Goal: Task Accomplishment & Management: Manage account settings

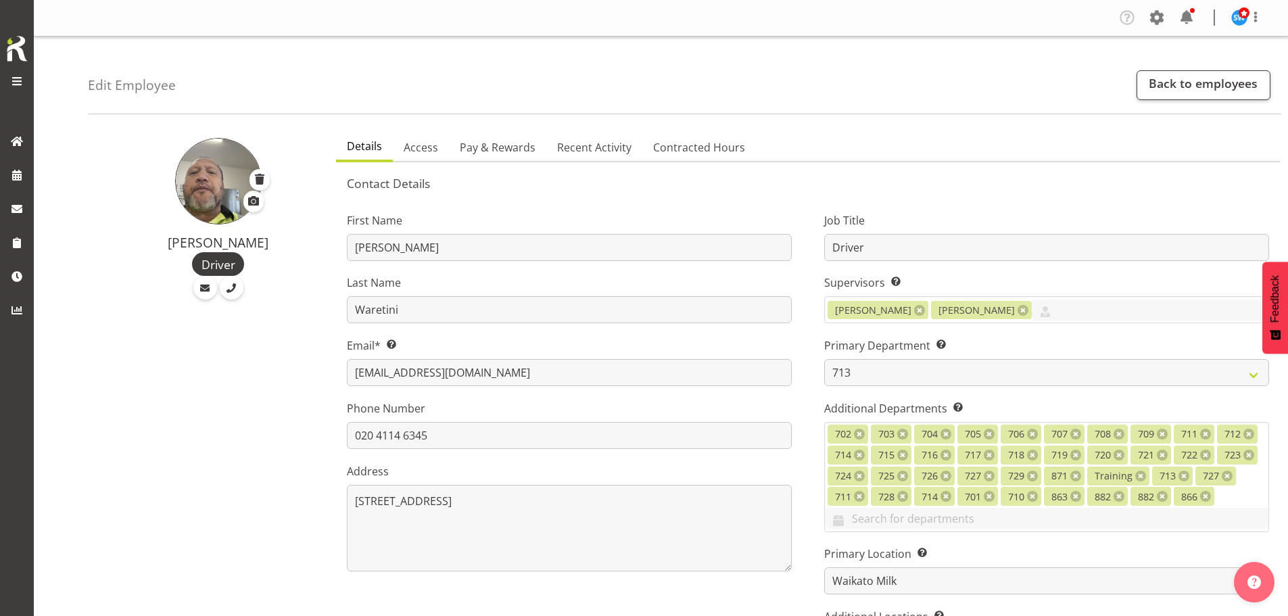
select select "716"
select select "1054"
select select "TimelineWeek"
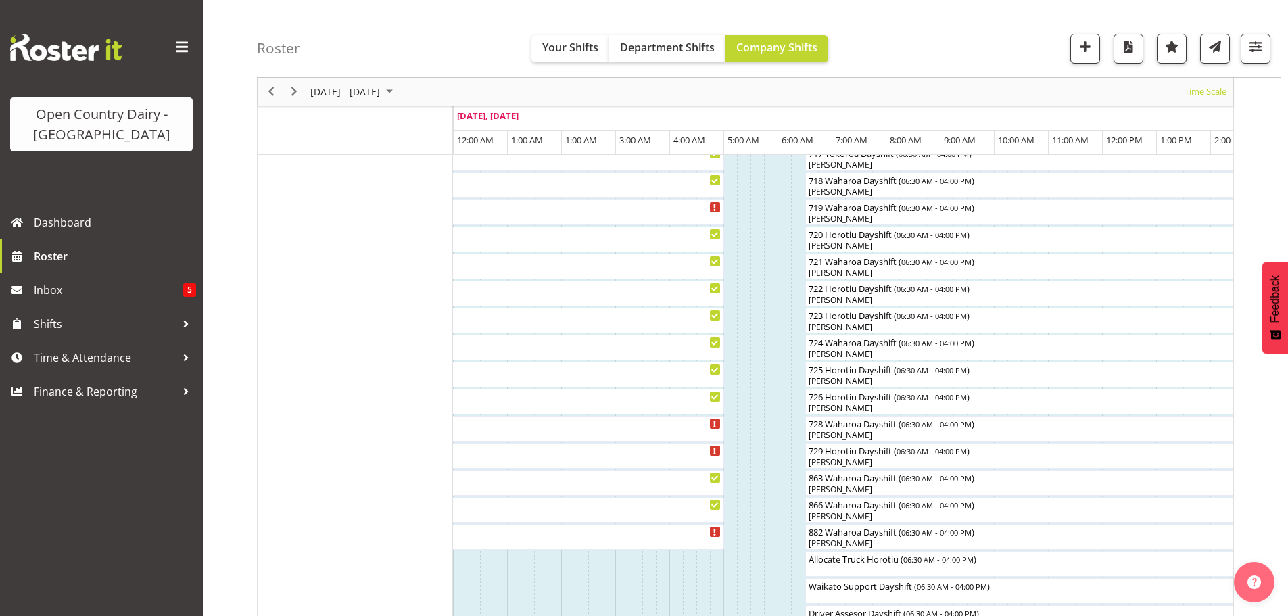
scroll to position [1014, 0]
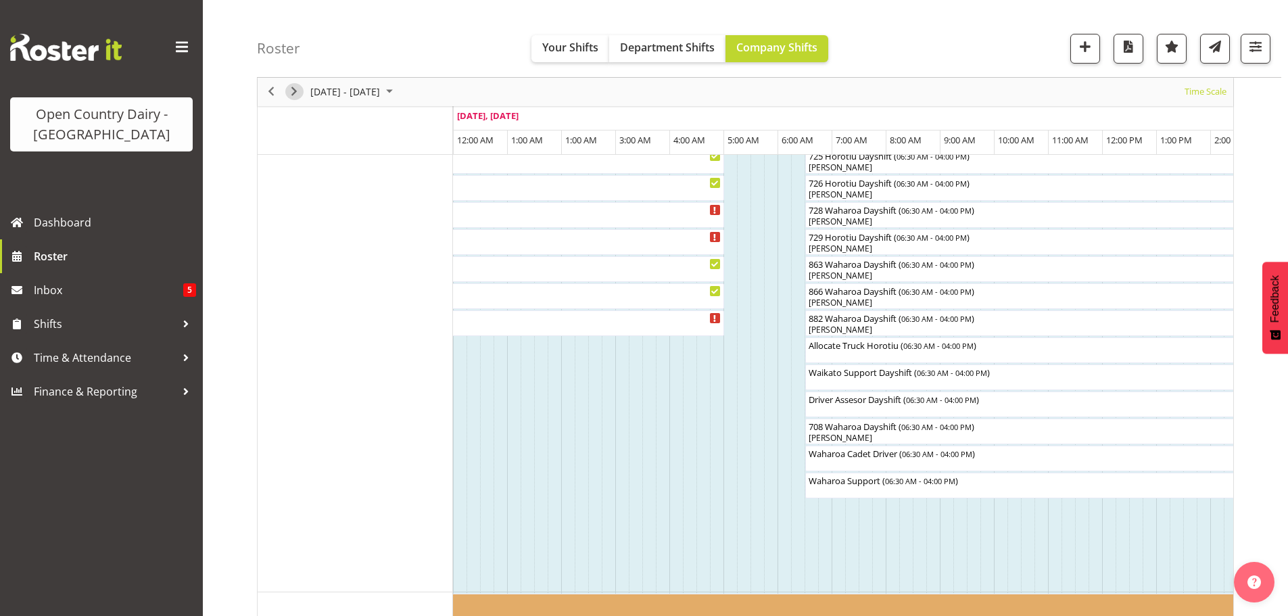
click at [298, 93] on span "Next" at bounding box center [294, 92] width 16 height 17
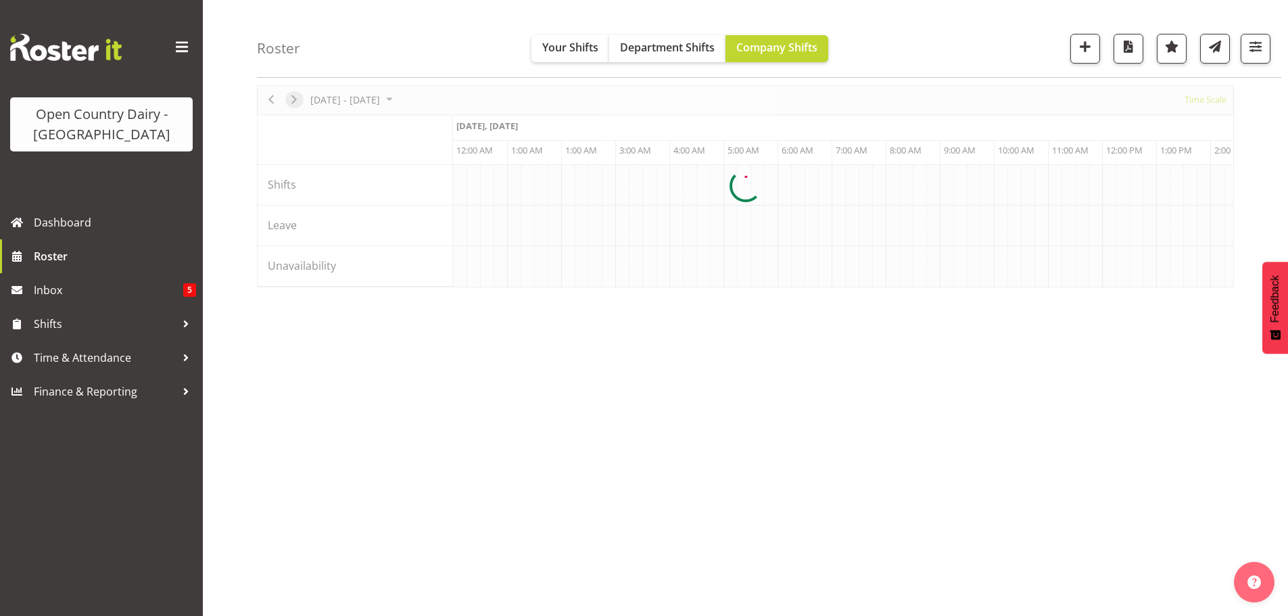
scroll to position [49, 0]
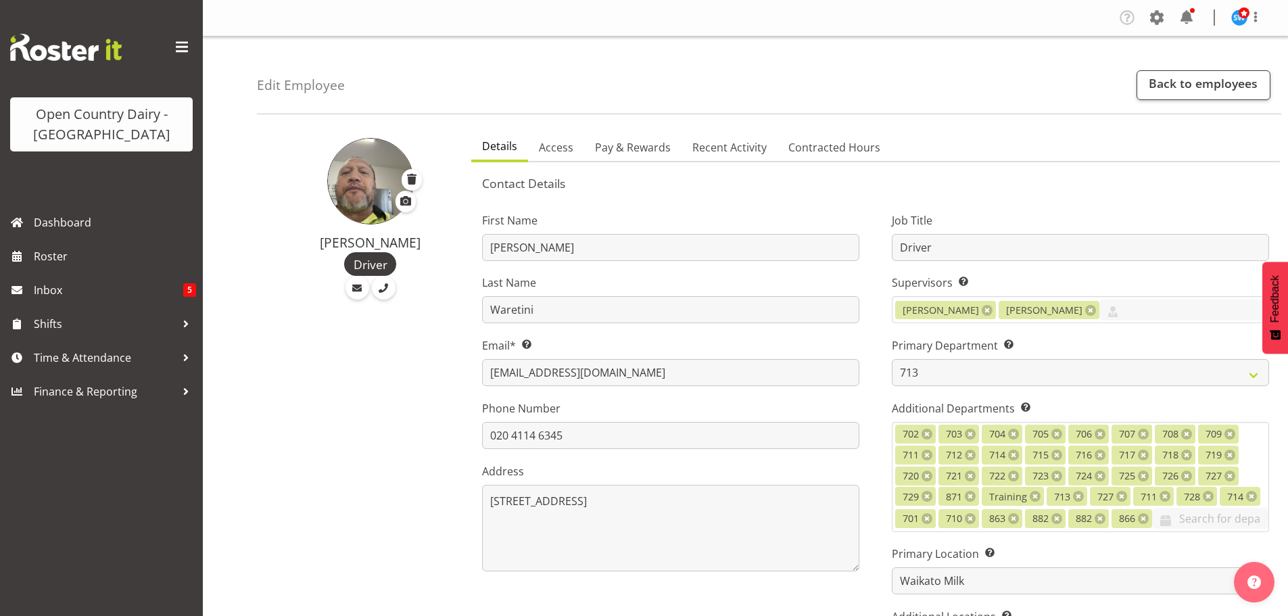
select select "716"
select select "1054"
select select "TimelineWeek"
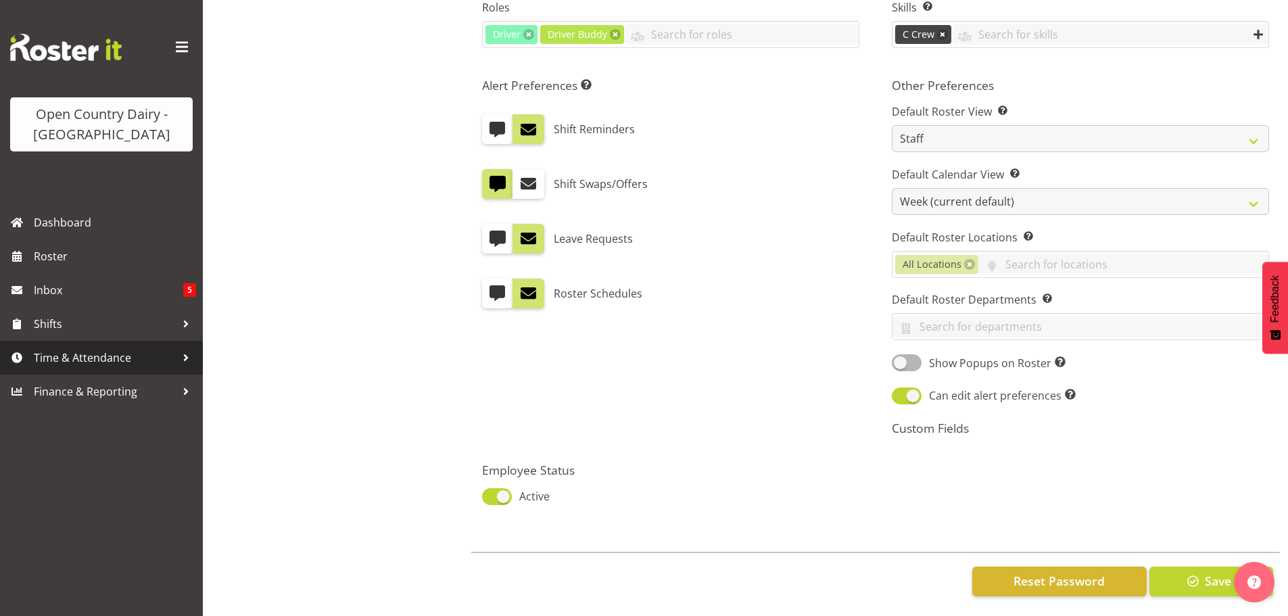
click at [53, 350] on span "Time & Attendance" at bounding box center [105, 357] width 142 height 20
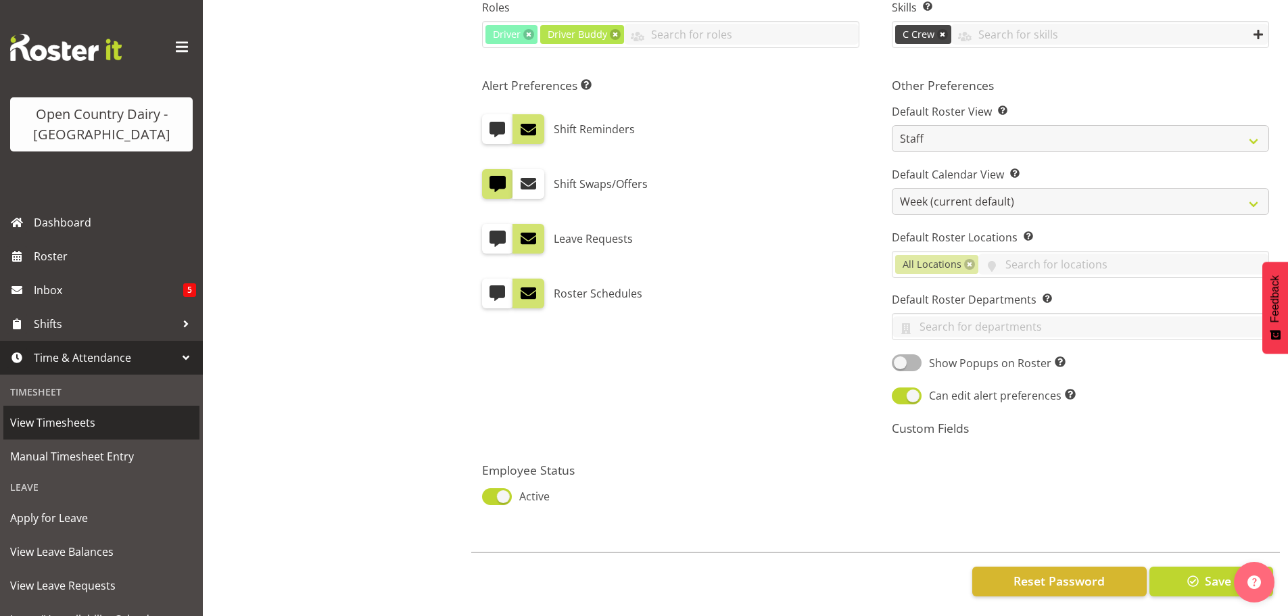
click at [40, 418] on span "View Timesheets" at bounding box center [101, 422] width 183 height 20
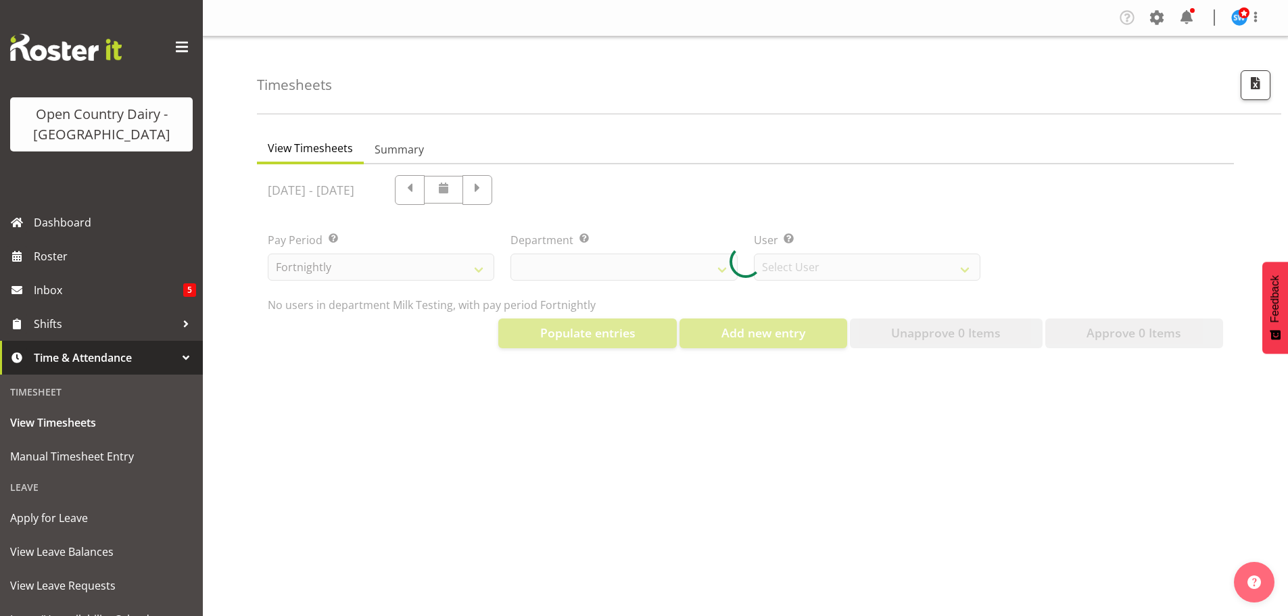
select select "733"
select select "7414"
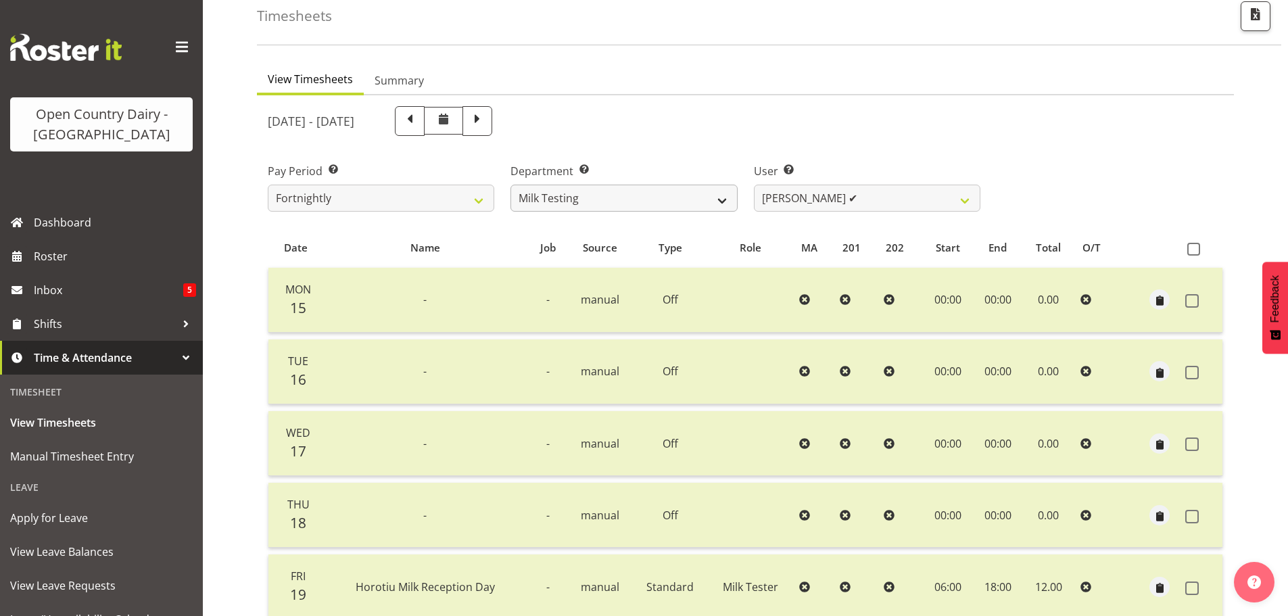
scroll to position [68, 0]
click at [492, 131] on span at bounding box center [477, 122] width 30 height 30
select select
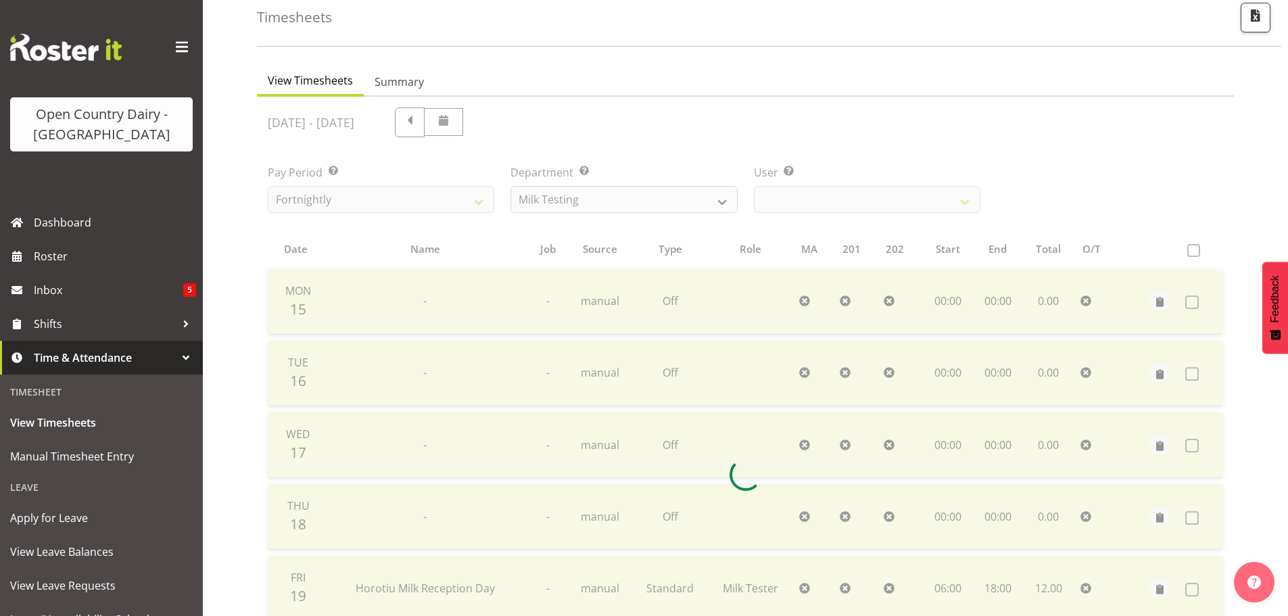
click at [718, 210] on div "September 22nd - September 28th 2025 Pay Period Select which pay period you wou…" at bounding box center [745, 470] width 955 height 742
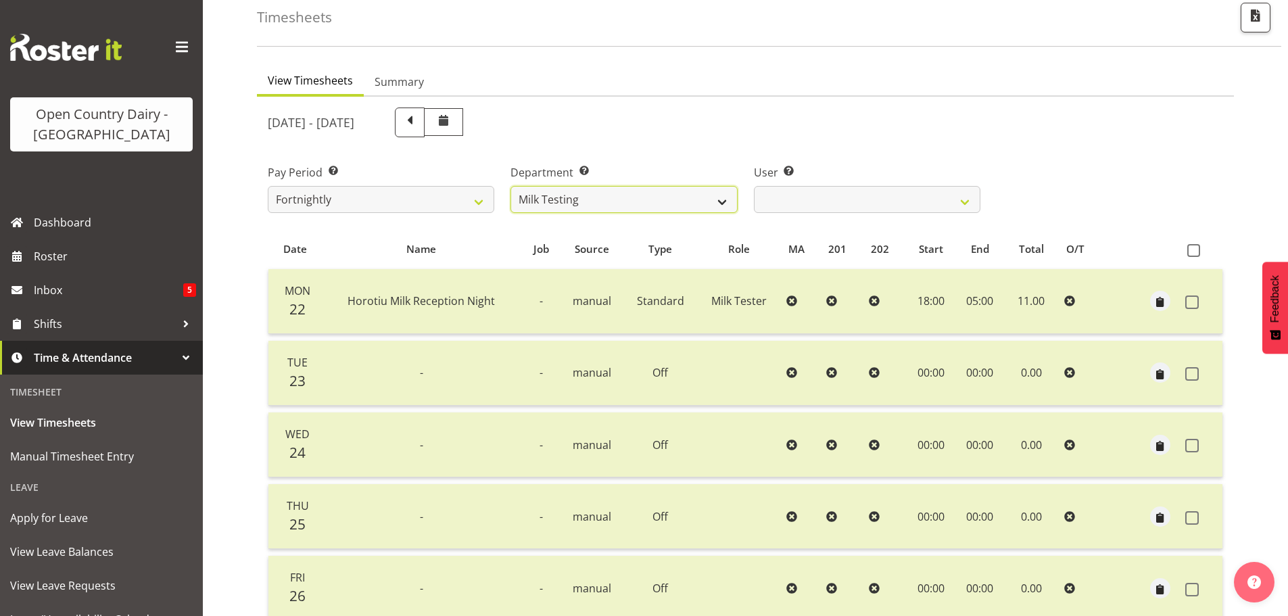
click at [715, 201] on select "701 702 703 704 705 706 707 708 709 710 711 712 713 714 715 716 717 718 719 720" at bounding box center [623, 199] width 226 height 27
select select "756"
click at [510, 186] on select "701 702 703 704 705 706 707 708 709 710 711 712 713 714 715 716 717 718 719 720" at bounding box center [623, 199] width 226 height 27
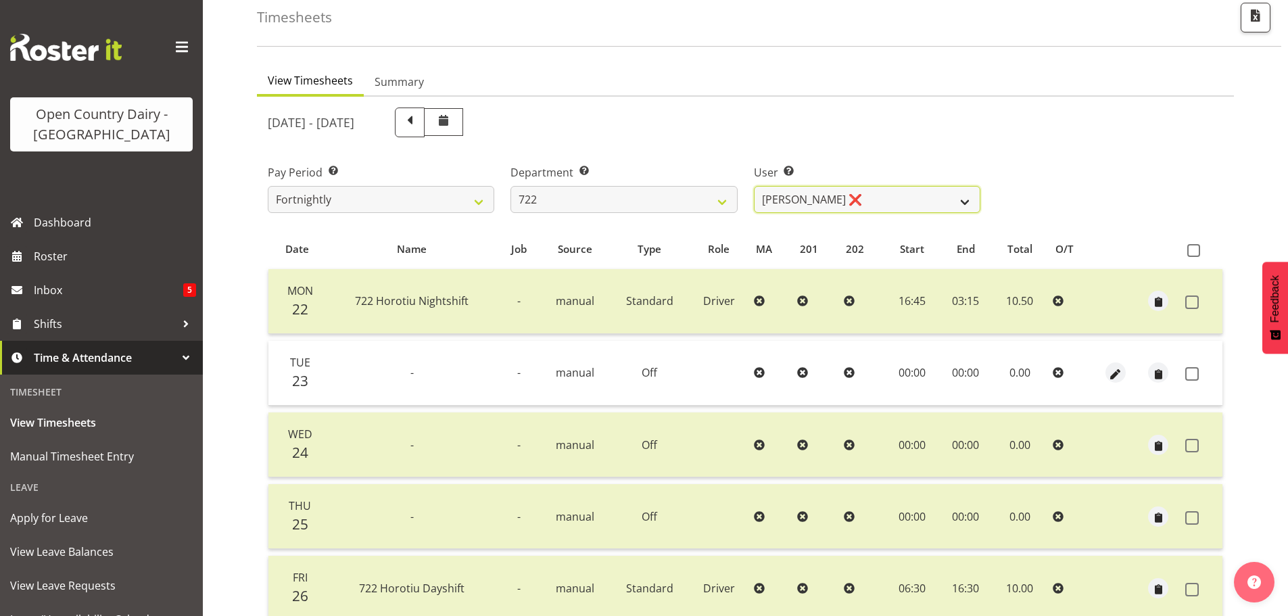
click at [867, 203] on select "Andy Webb ❌ Darren Hatcher ❌ Gurpreet Singh ❌" at bounding box center [867, 199] width 226 height 27
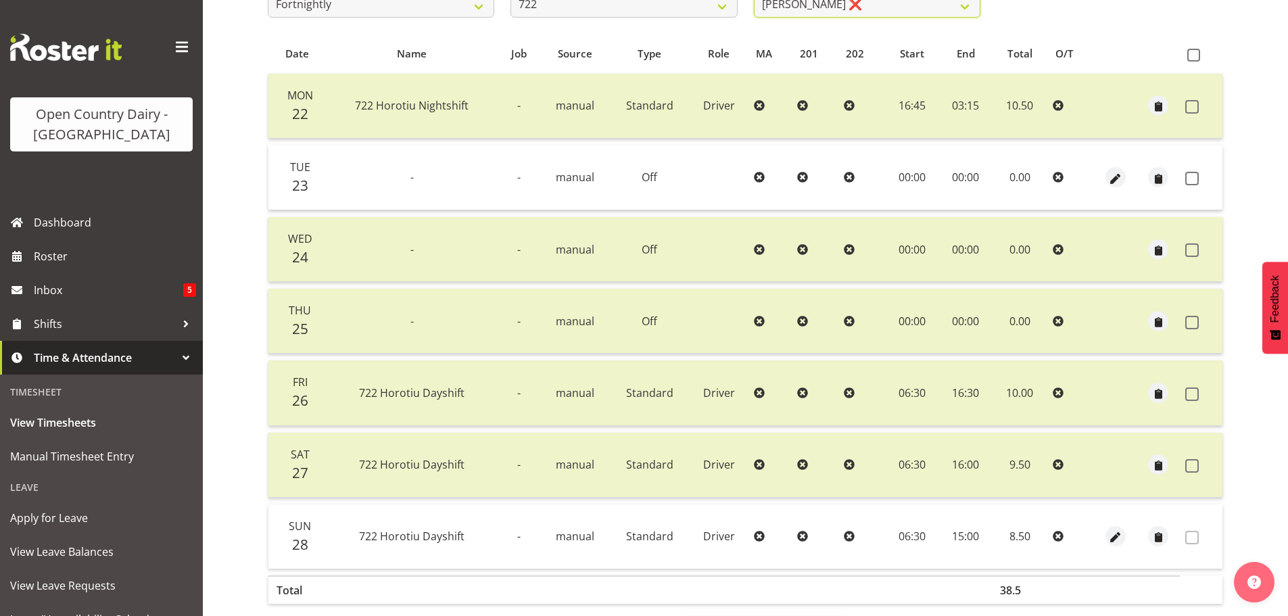
scroll to position [270, 0]
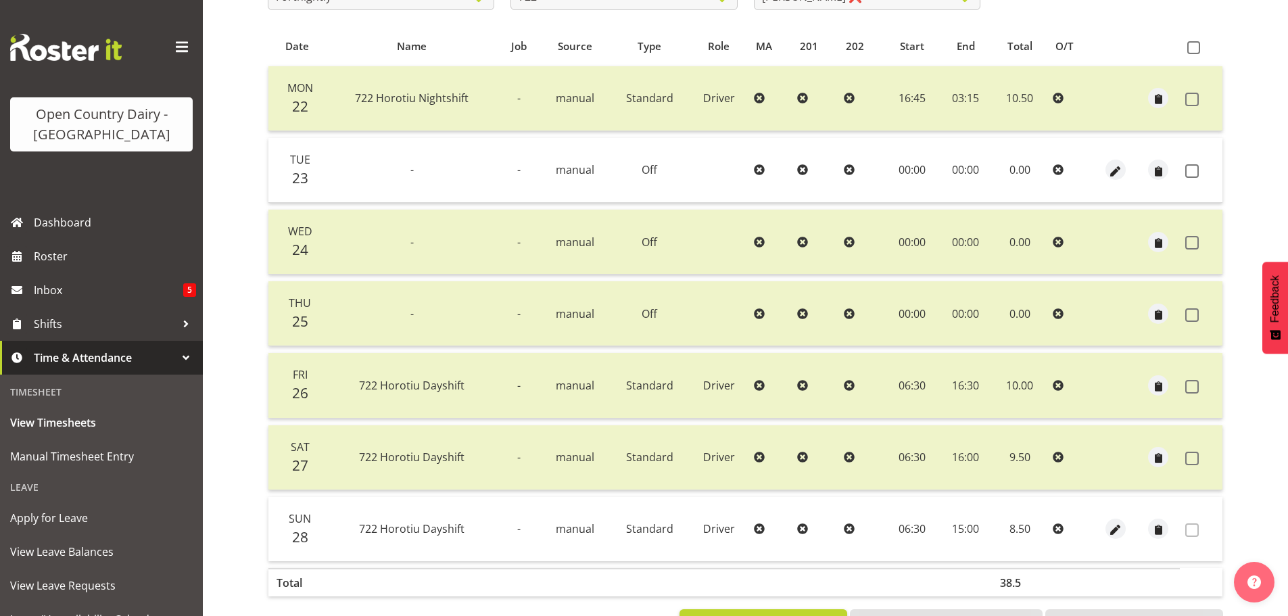
click at [1176, 172] on td at bounding box center [1157, 170] width 43 height 65
click at [1182, 170] on td at bounding box center [1201, 170] width 43 height 65
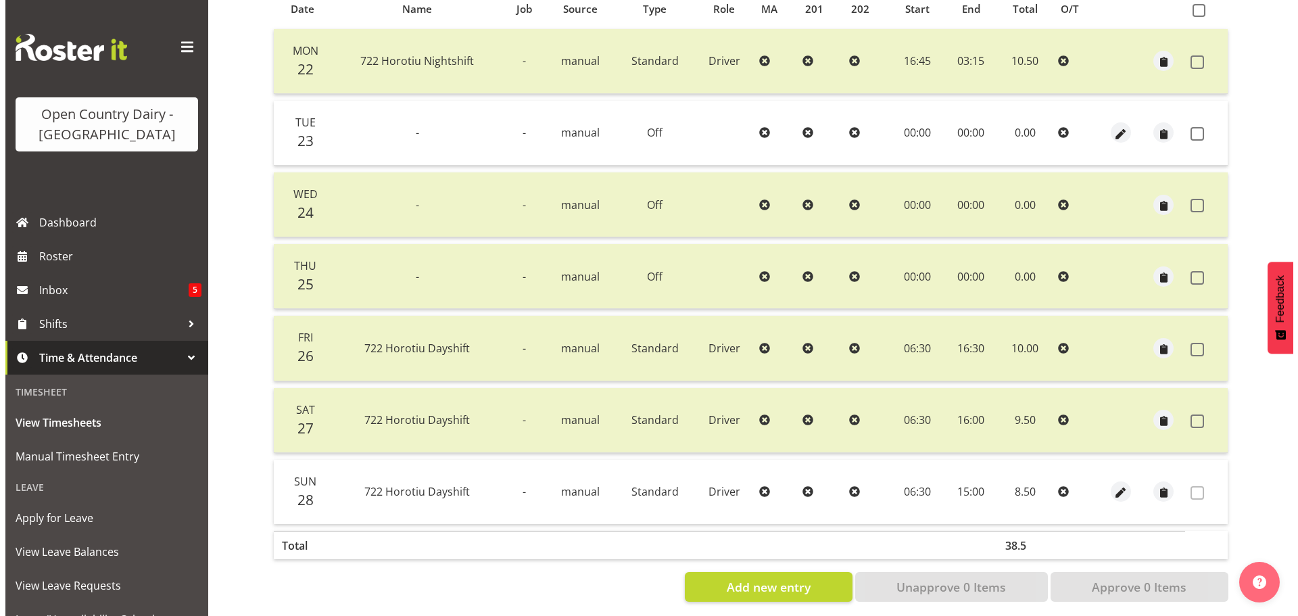
scroll to position [324, 0]
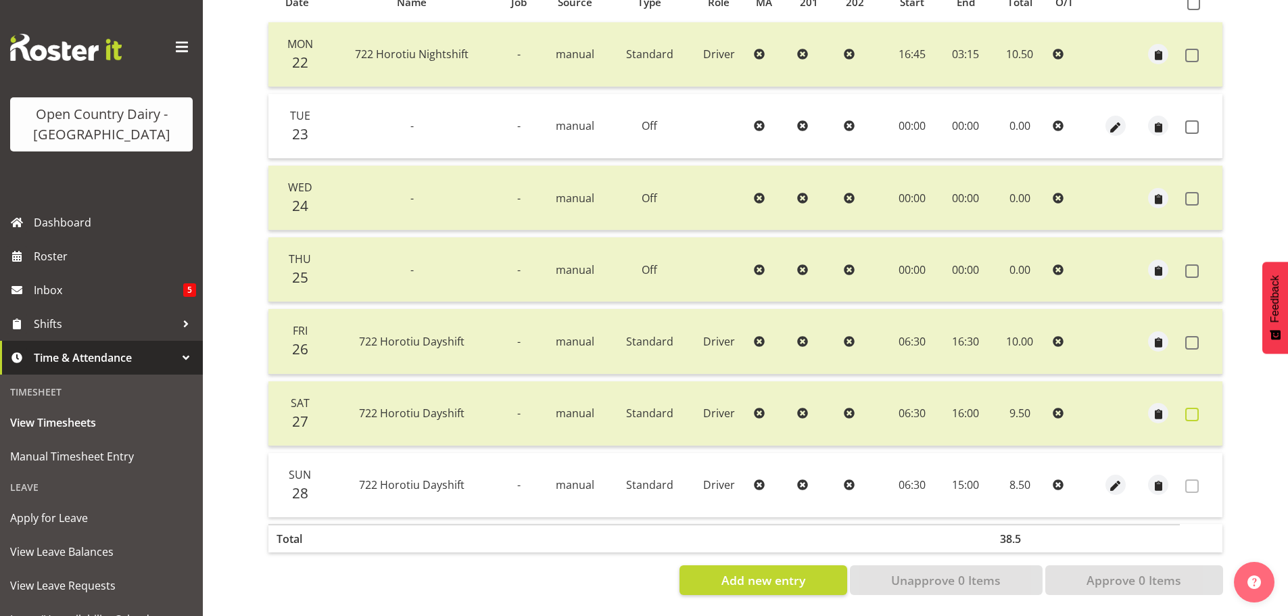
click at [1190, 408] on span at bounding box center [1192, 415] width 14 height 14
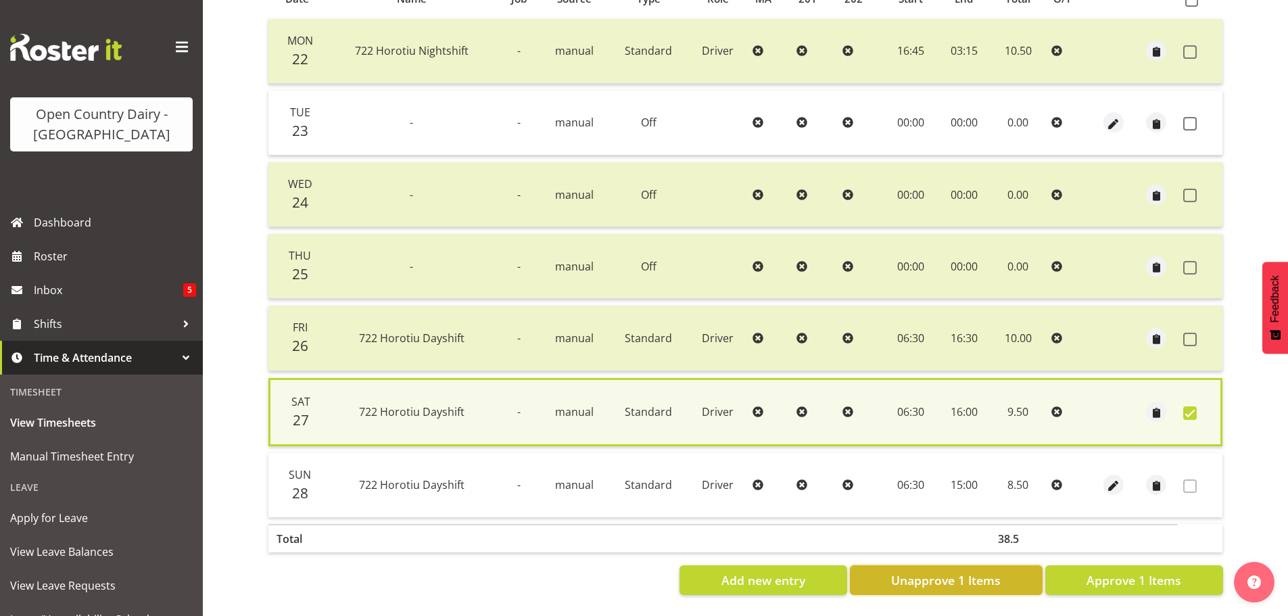
click at [972, 583] on button "Unapprove 1 Items" at bounding box center [946, 580] width 193 height 30
checkbox input "false"
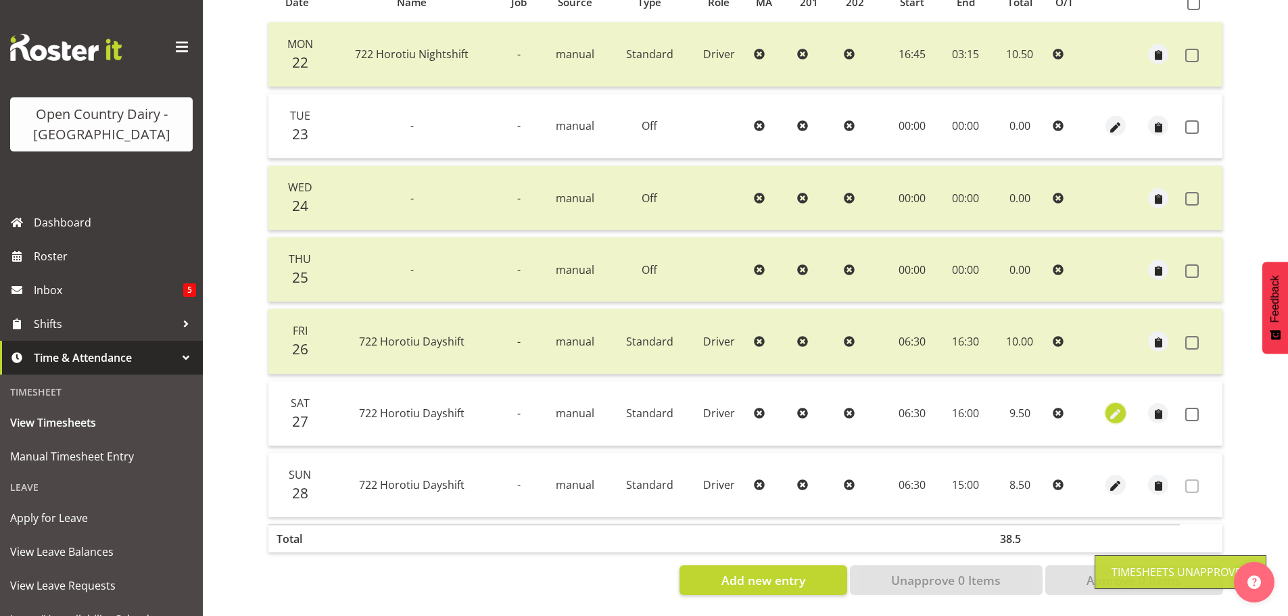
click at [1108, 407] on span "button" at bounding box center [1115, 415] width 16 height 16
select select "Standard"
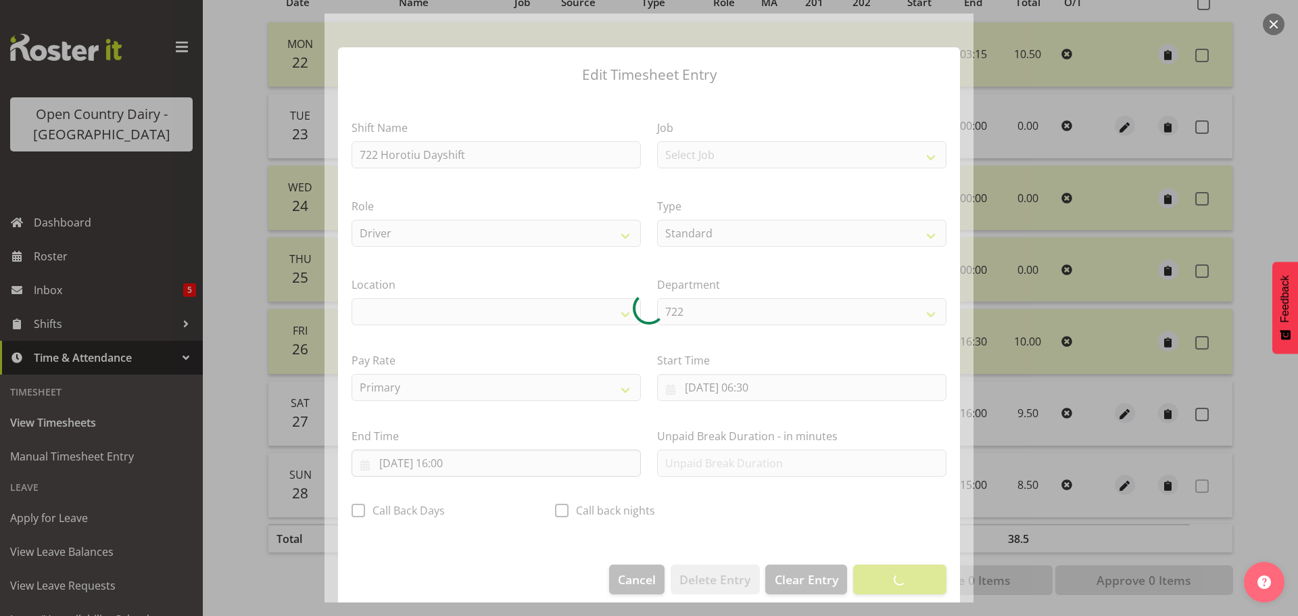
select select "1054"
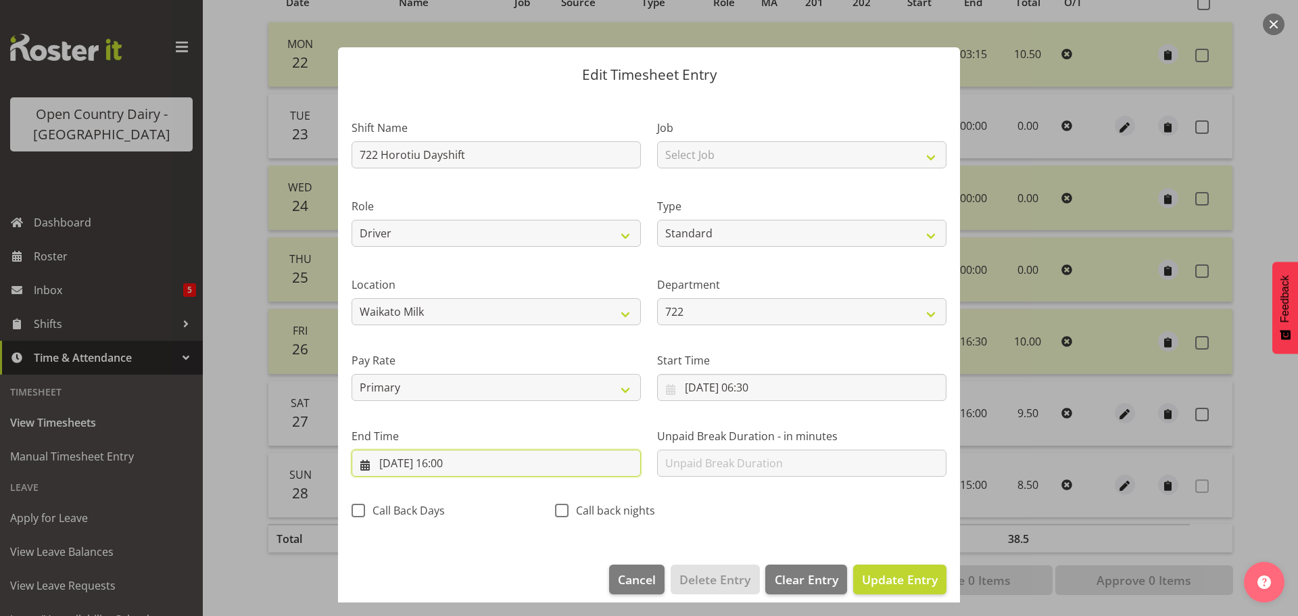
click at [464, 468] on input "27/09/2025, 16:00" at bounding box center [495, 463] width 289 height 27
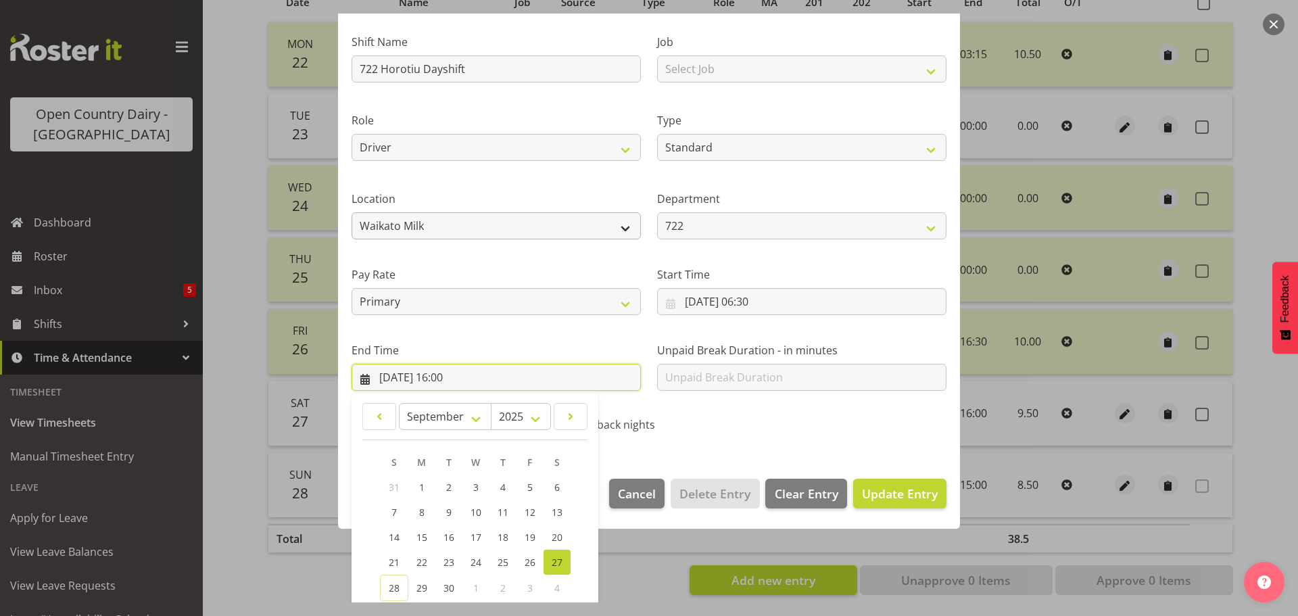
scroll to position [183, 0]
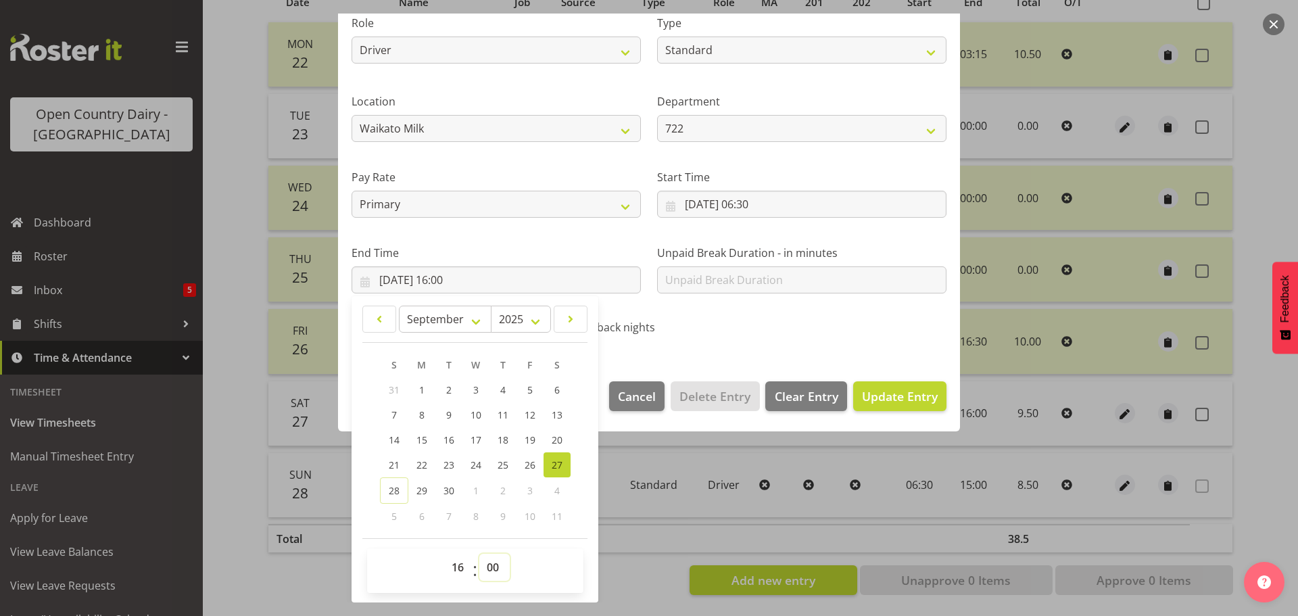
click at [490, 563] on select "00 01 02 03 04 05 06 07 08 09 10 11 12 13 14 15 16 17 18 19 20 21 22 23 24 25 2…" at bounding box center [494, 567] width 30 height 27
select select "15"
click at [479, 554] on select "00 01 02 03 04 05 06 07 08 09 10 11 12 13 14 15 16 17 18 19 20 21 22 23 24 25 2…" at bounding box center [494, 567] width 30 height 27
type input "27/09/2025, 16:15"
click at [911, 395] on span "Update Entry" at bounding box center [900, 396] width 76 height 16
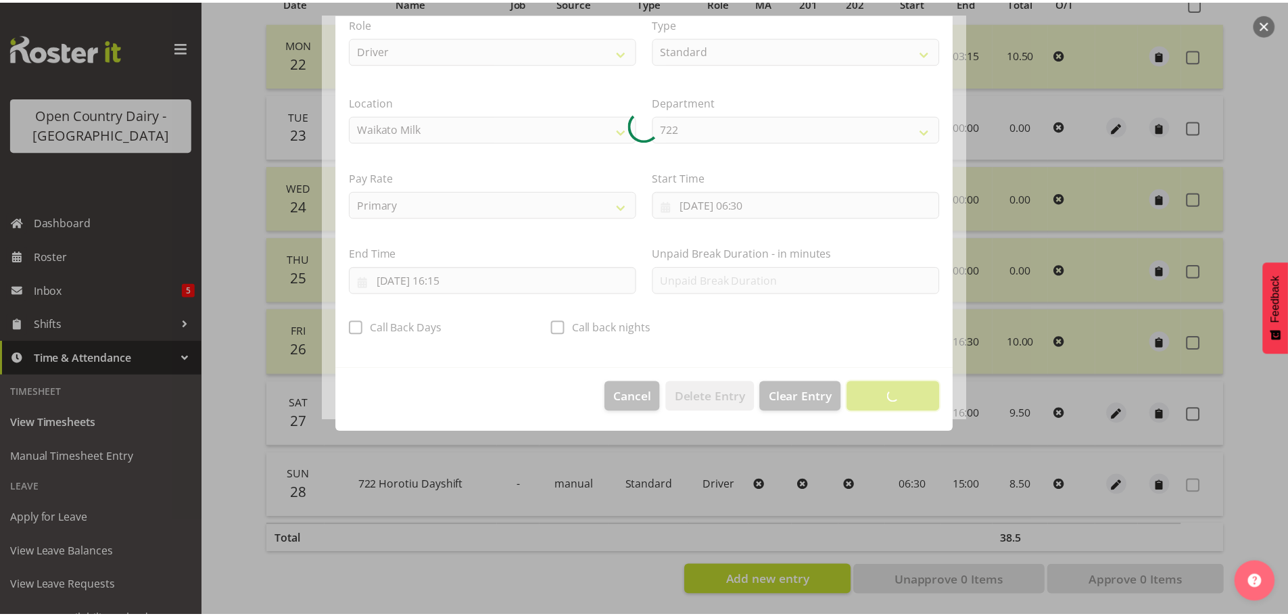
scroll to position [12, 0]
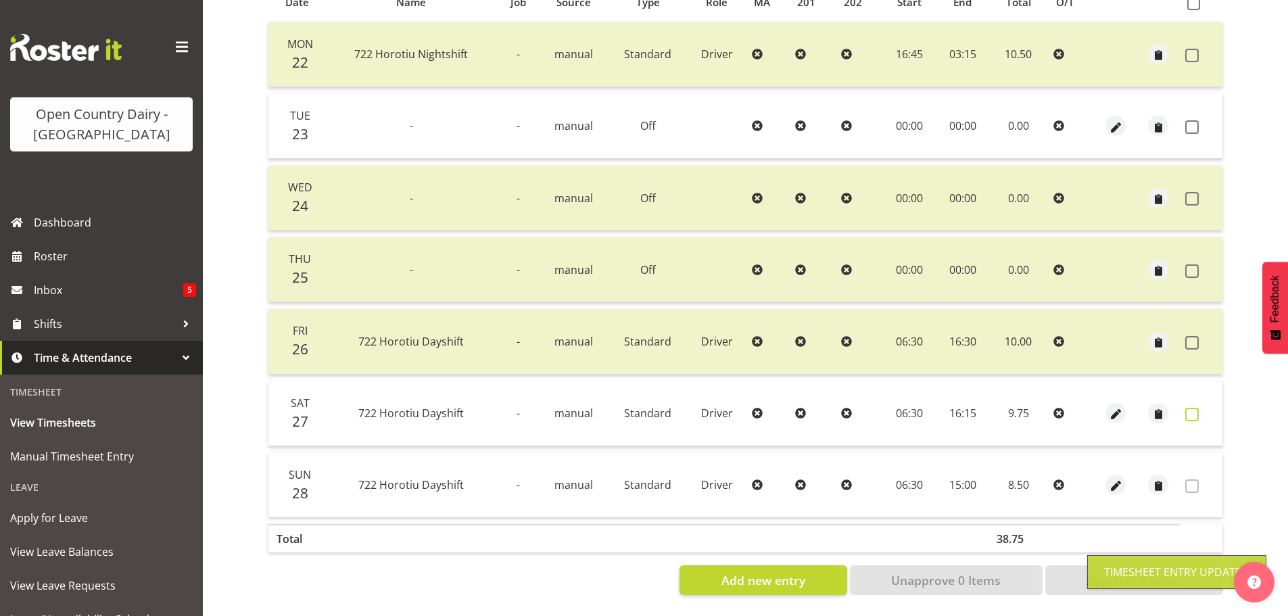
click at [1191, 408] on span at bounding box center [1192, 415] width 14 height 14
checkbox input "true"
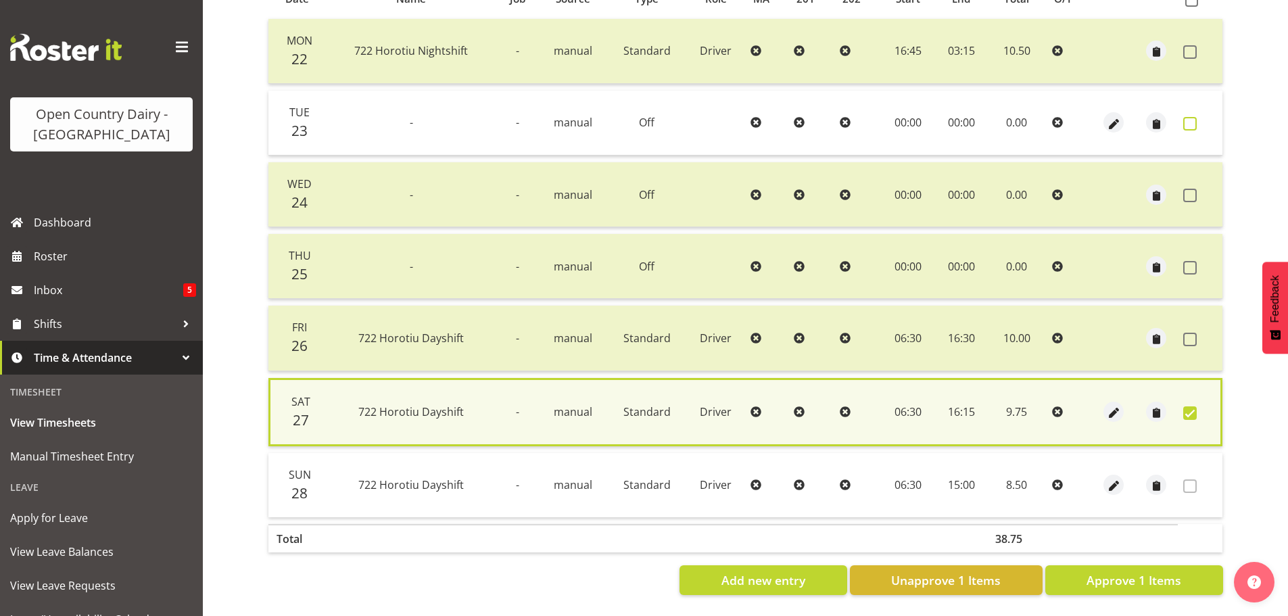
click at [1187, 119] on span at bounding box center [1190, 124] width 14 height 14
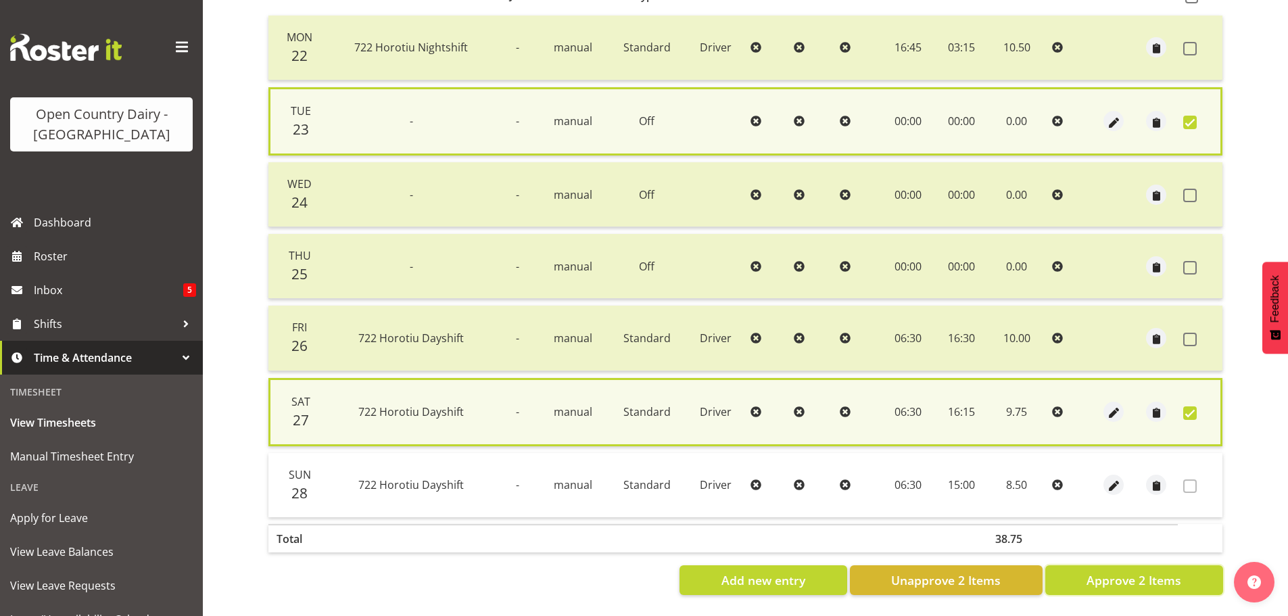
click at [1095, 571] on span "Approve 2 Items" at bounding box center [1133, 580] width 95 height 18
checkbox input "false"
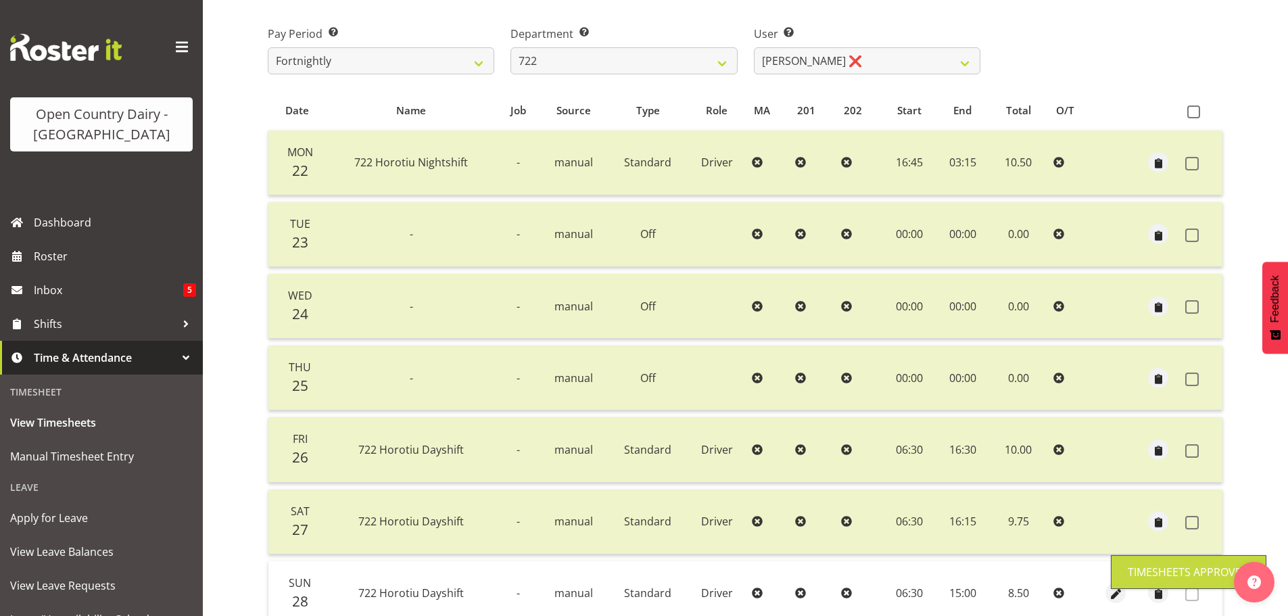
scroll to position [0, 0]
